Goal: Task Accomplishment & Management: Manage account settings

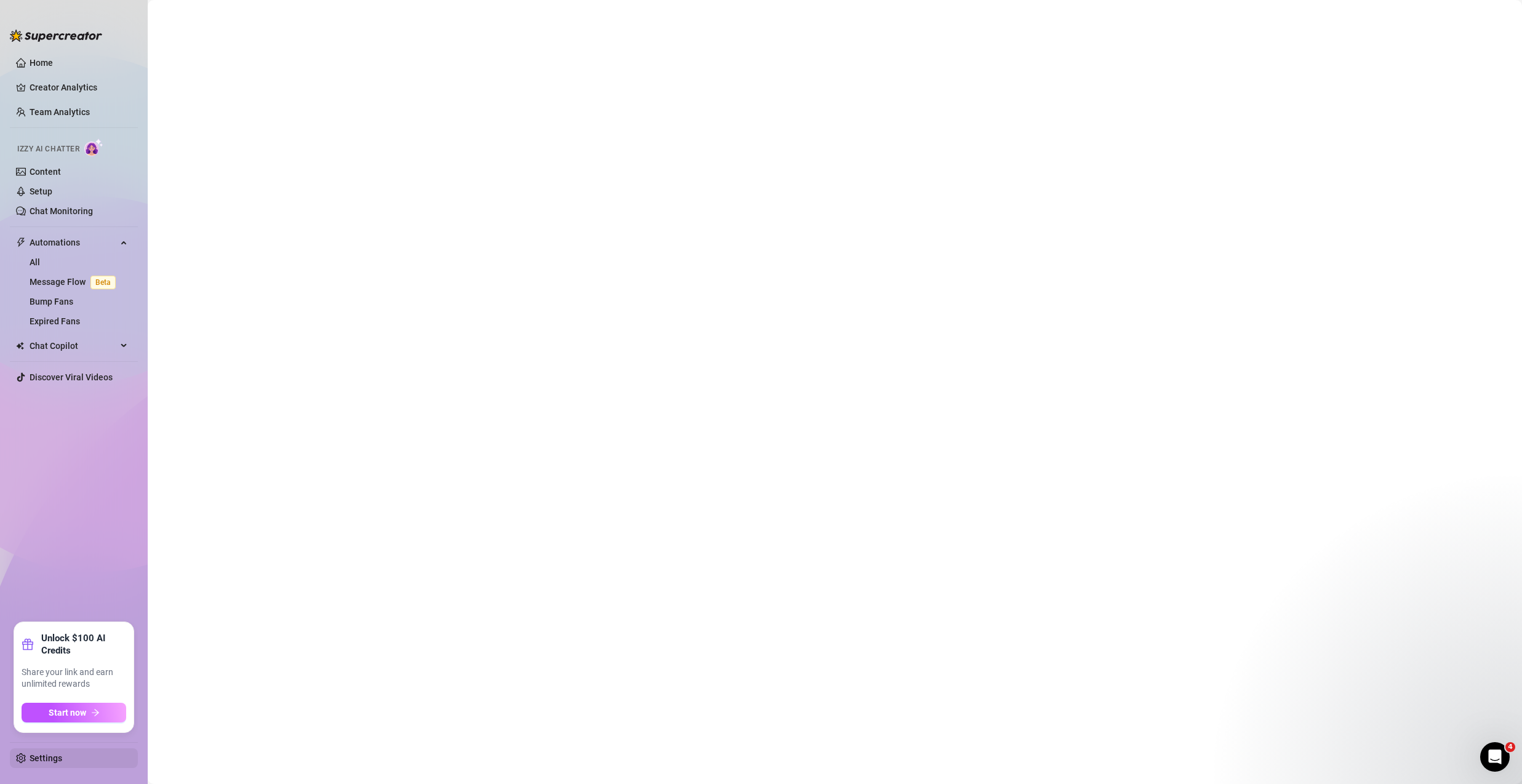
click at [62, 753] on link "Settings" at bounding box center [46, 758] width 33 height 10
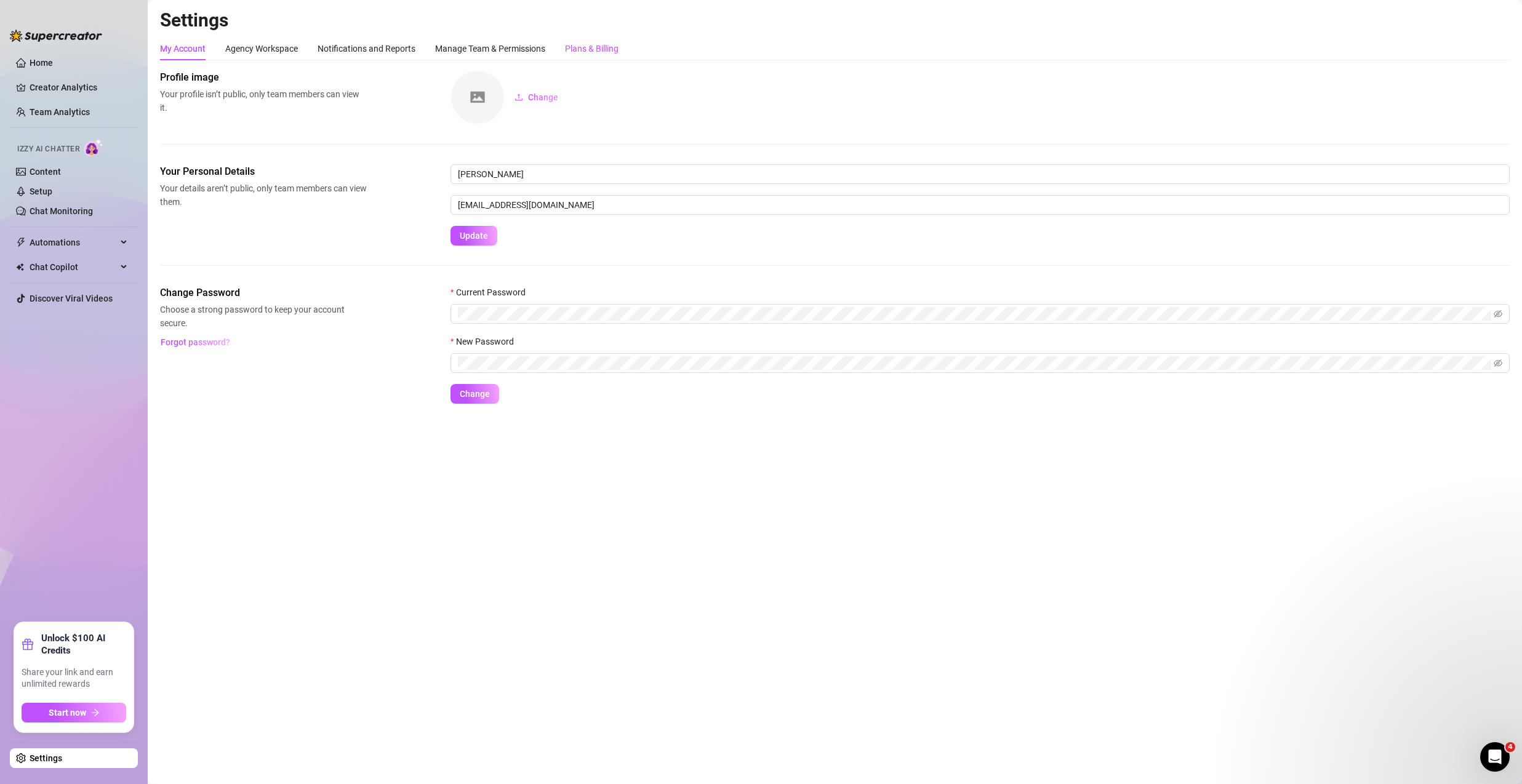
click at [598, 53] on div "Plans & Billing" at bounding box center [592, 49] width 54 height 14
